Goal: Check status: Check status

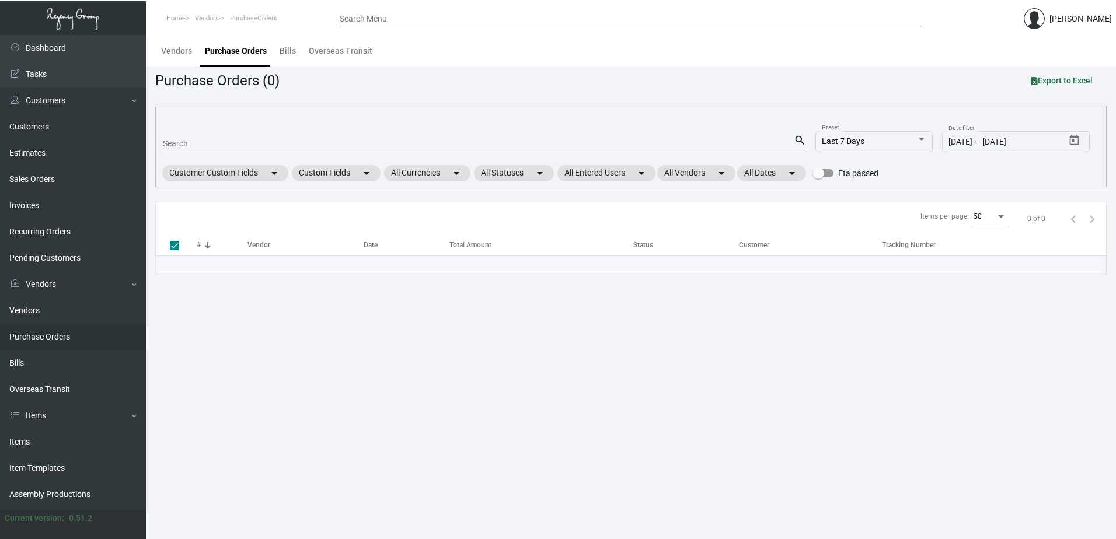
click at [209, 135] on div "Search" at bounding box center [478, 143] width 631 height 18
click at [209, 142] on input "Search" at bounding box center [478, 143] width 631 height 9
type input "101696"
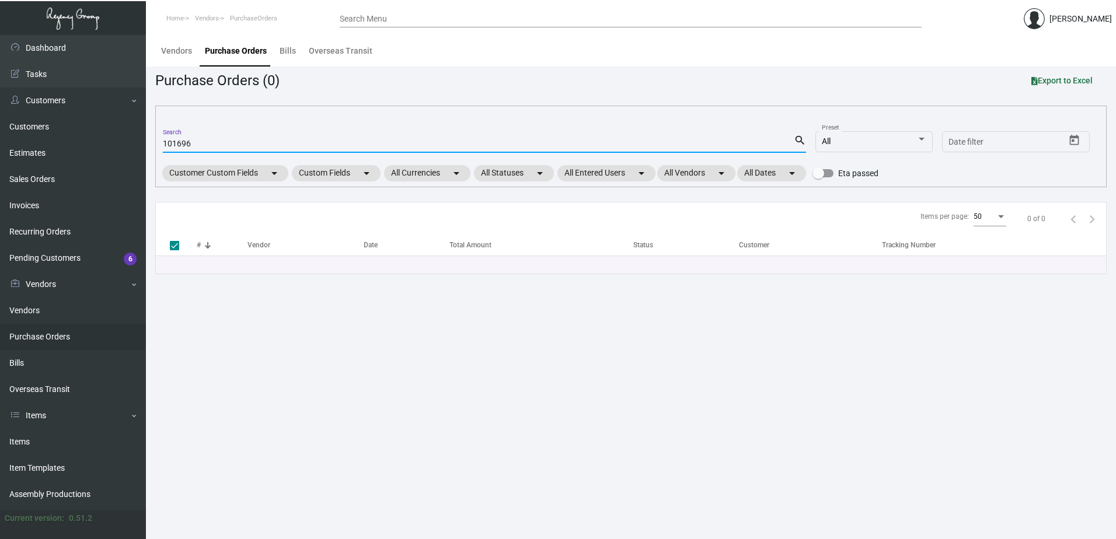
checkbox input "false"
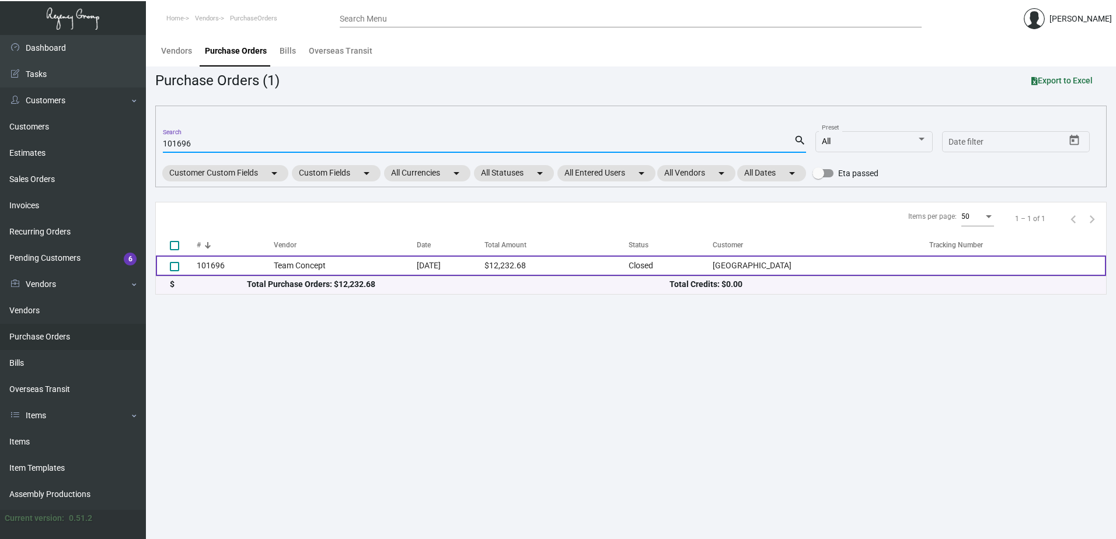
click at [366, 268] on td "Team Concept" at bounding box center [345, 266] width 143 height 20
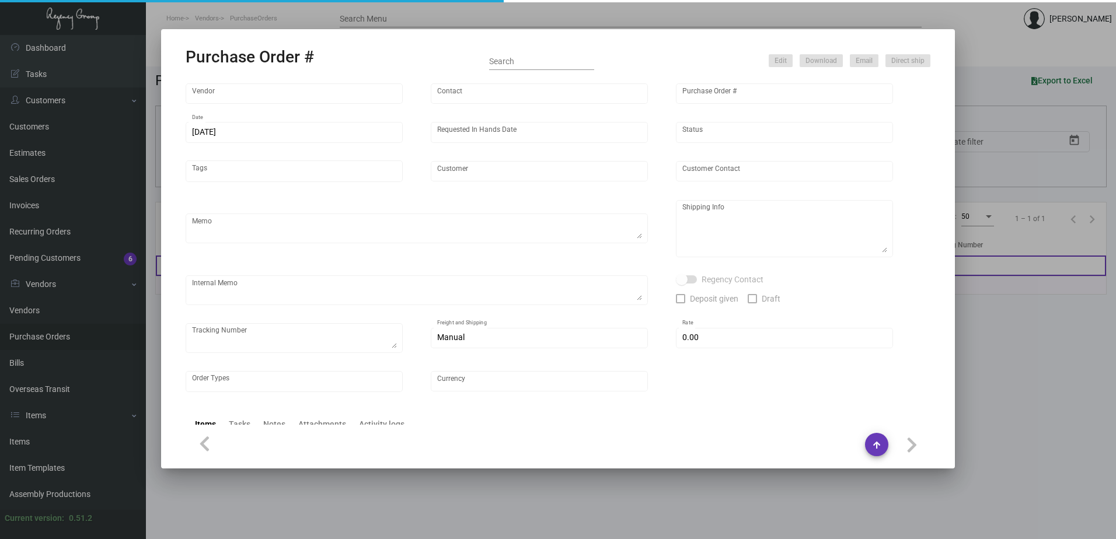
type input "Team Concept"
type input "[PERSON_NAME]"
type input "101696"
type input "[DATE]"
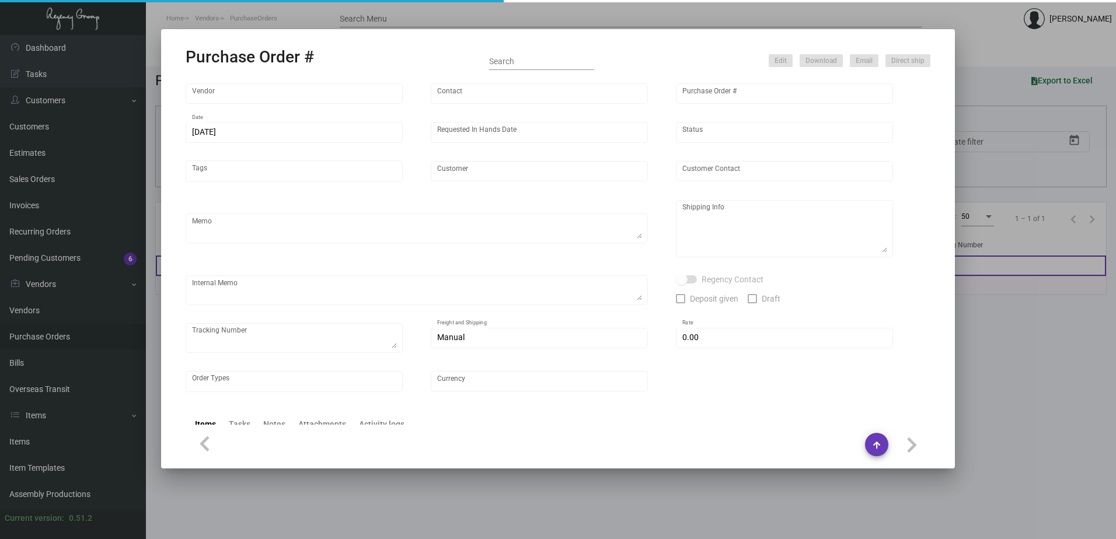
type input "[GEOGRAPHIC_DATA]"
type textarea "We will send you the envelopes to match. ***ANY PRICE DISCREPANCY MUST BE CALLE…"
type textarea "Regency Group NJ - [PERSON_NAME] [STREET_ADDRESS]"
type textarea "[DATE] - Estimated ship date is 11/20. 11/30 - 1 pallet/ [PERSON_NAME] ACCB-SF3…"
checkbox input "true"
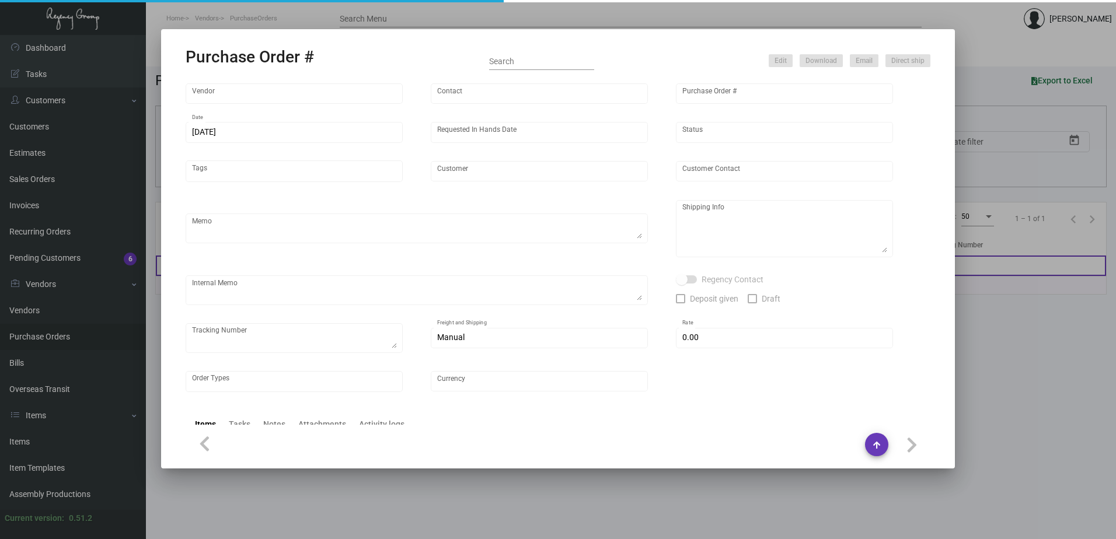
type input "$ 0.00"
type input "United States Dollar $"
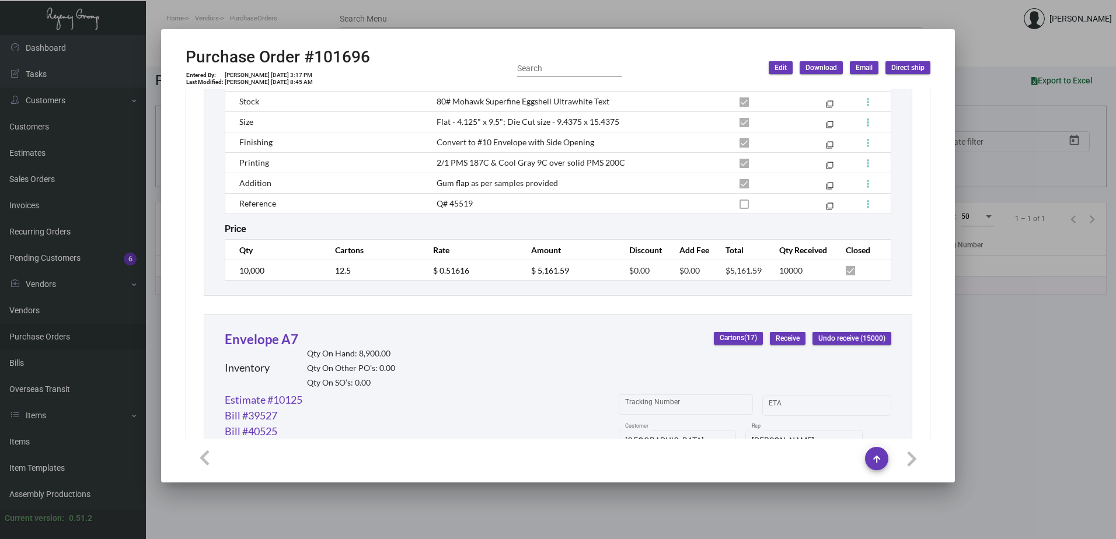
scroll to position [693, 0]
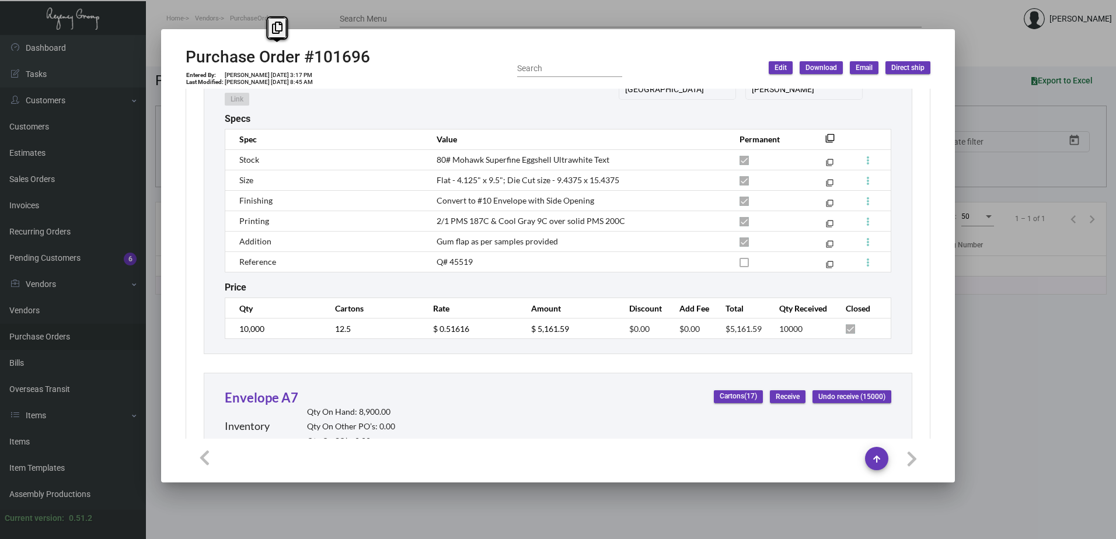
drag, startPoint x: 358, startPoint y: 58, endPoint x: 189, endPoint y: 62, distance: 169.3
click at [189, 62] on div "Purchase Order #101696 Entered By: [PERSON_NAME] [DATE] 3:17 PM Last Modified: …" at bounding box center [558, 67] width 745 height 41
copy h2 "Purchase Order #101696"
